Goal: Task Accomplishment & Management: Complete application form

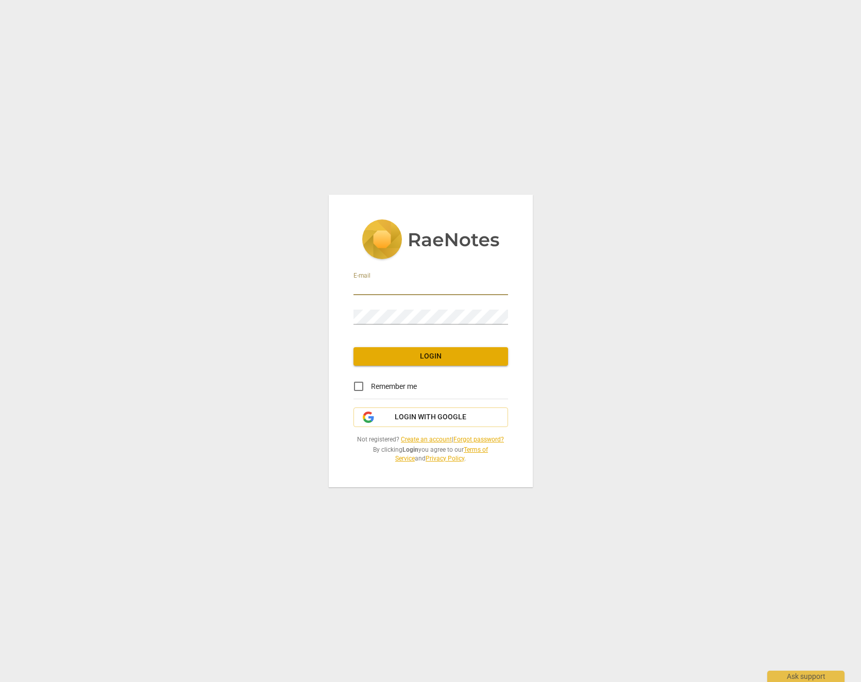
click at [370, 289] on input "email" at bounding box center [430, 287] width 155 height 15
click at [434, 58] on div "E-mail Password Login Remember me Login with Google Not registered? Create an a…" at bounding box center [430, 341] width 861 height 682
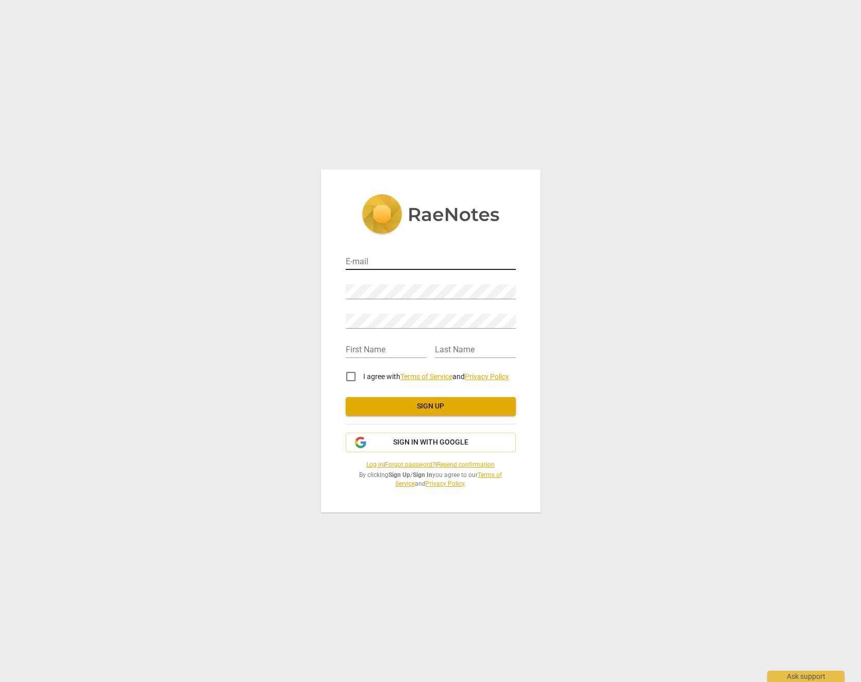
click at [417, 262] on input "email" at bounding box center [431, 262] width 170 height 15
click at [371, 263] on input "email" at bounding box center [431, 262] width 170 height 15
type input "[PERSON_NAME][EMAIL_ADDRESS][DOMAIN_NAME]"
click at [363, 354] on input "text" at bounding box center [386, 350] width 81 height 15
type input "[PERSON_NAME]"
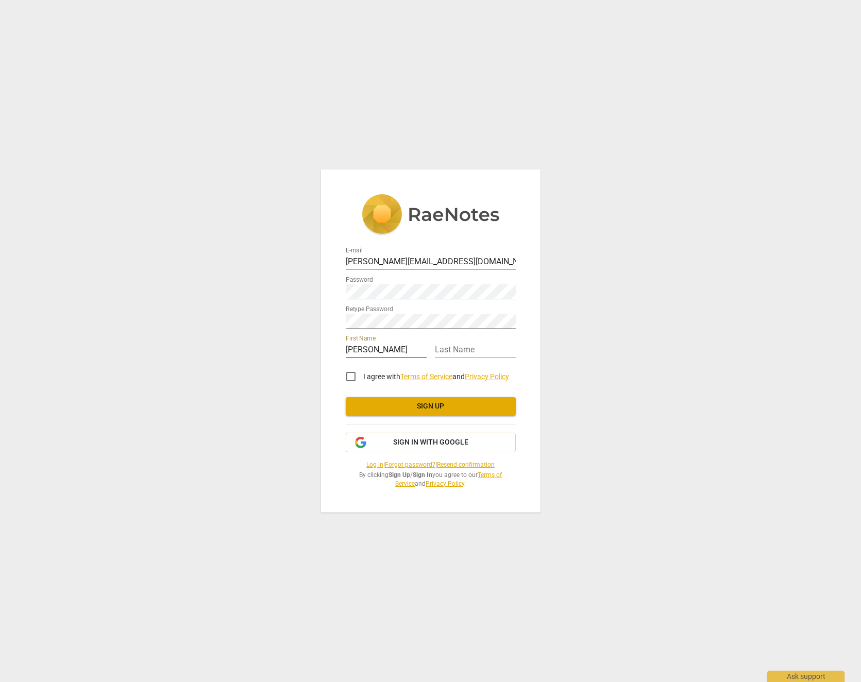
type input "[PERSON_NAME]"
click at [349, 374] on input "I agree with Terms of Service and Privacy Policy" at bounding box center [350, 376] width 25 height 25
checkbox input "true"
click at [396, 394] on div "E-mail [PERSON_NAME][EMAIL_ADDRESS][DOMAIN_NAME] Password Retype Password First…" at bounding box center [431, 365] width 170 height 245
click at [396, 402] on span "Sign up" at bounding box center [430, 406] width 153 height 10
